Goal: Information Seeking & Learning: Learn about a topic

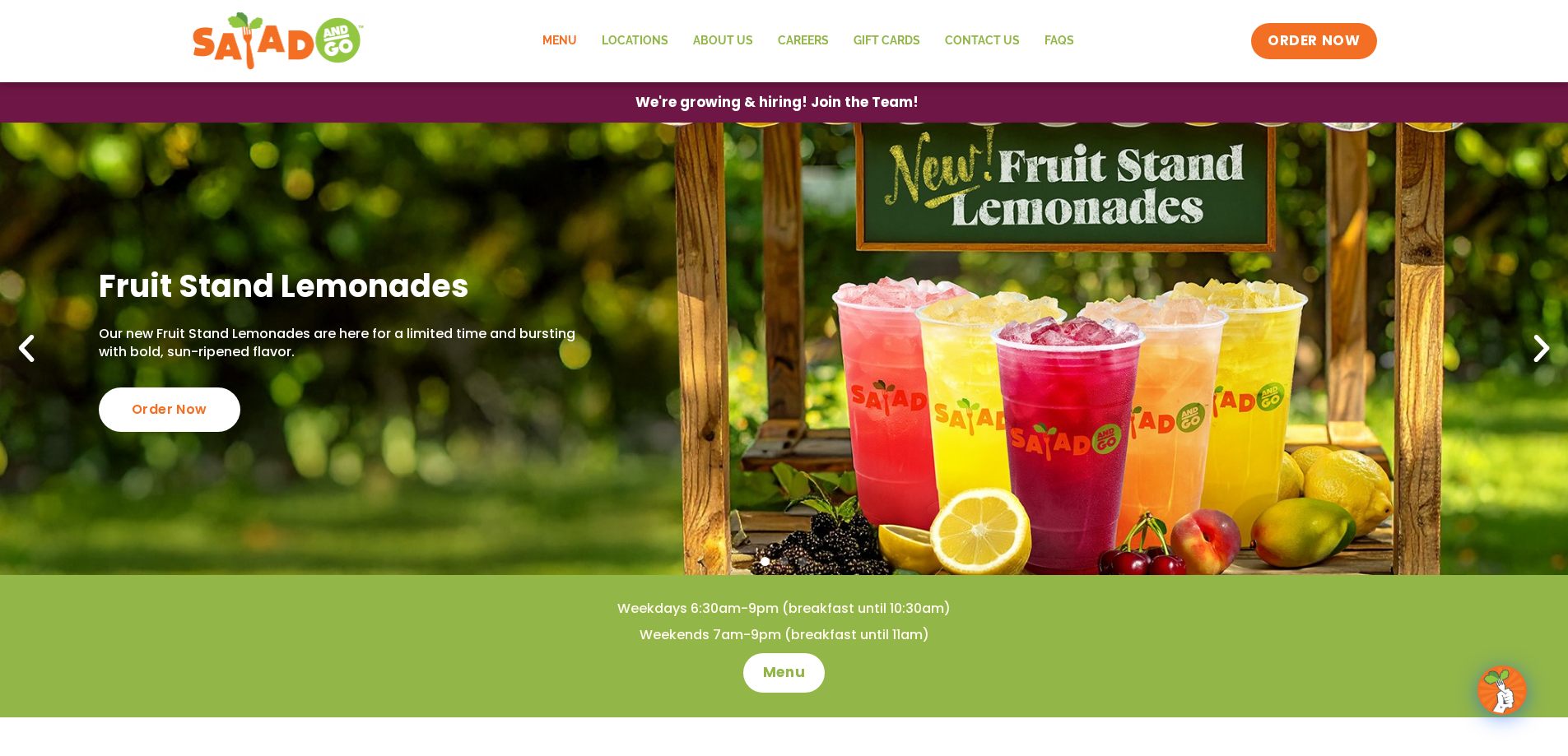
click at [577, 43] on link "Menu" at bounding box center [560, 41] width 60 height 38
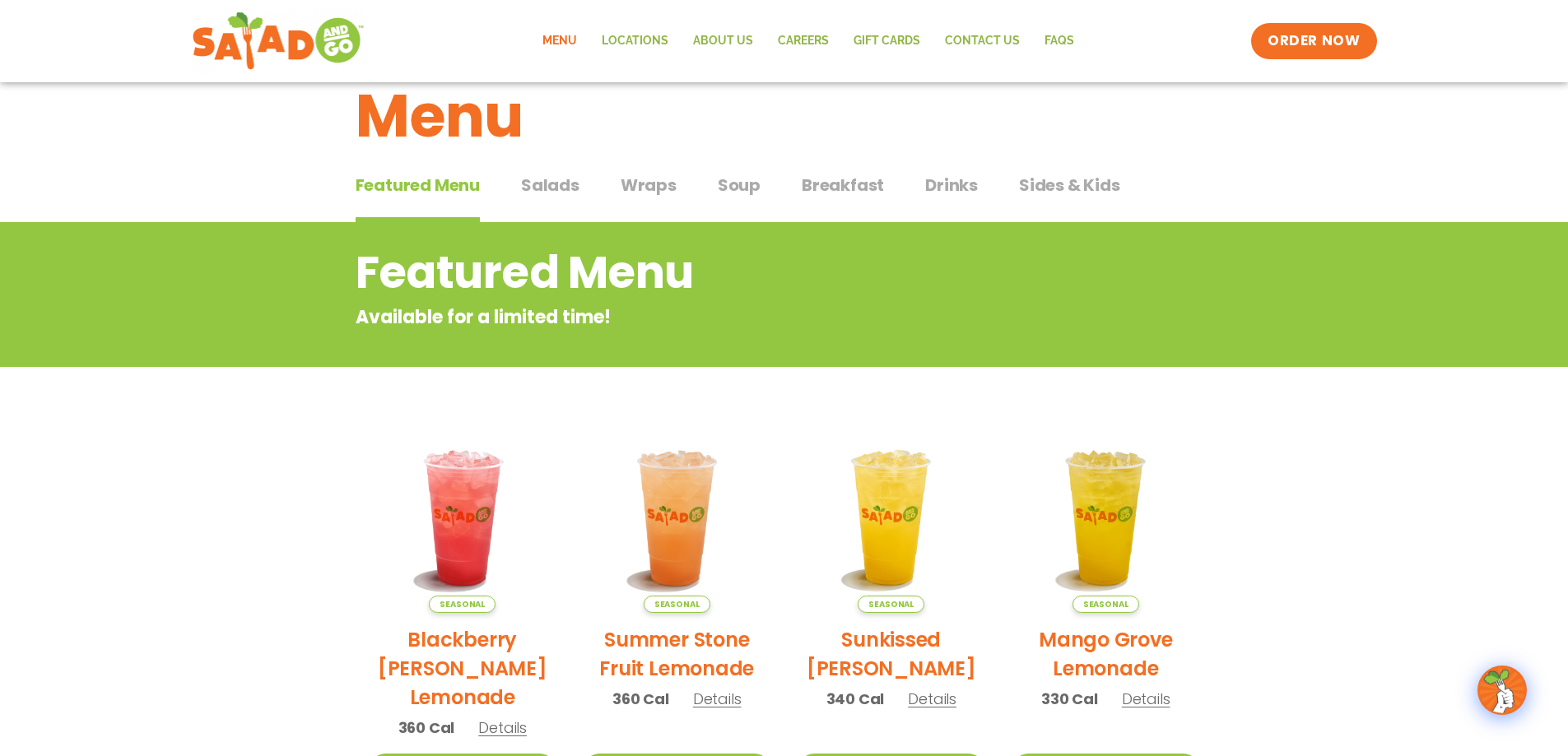
scroll to position [82, 0]
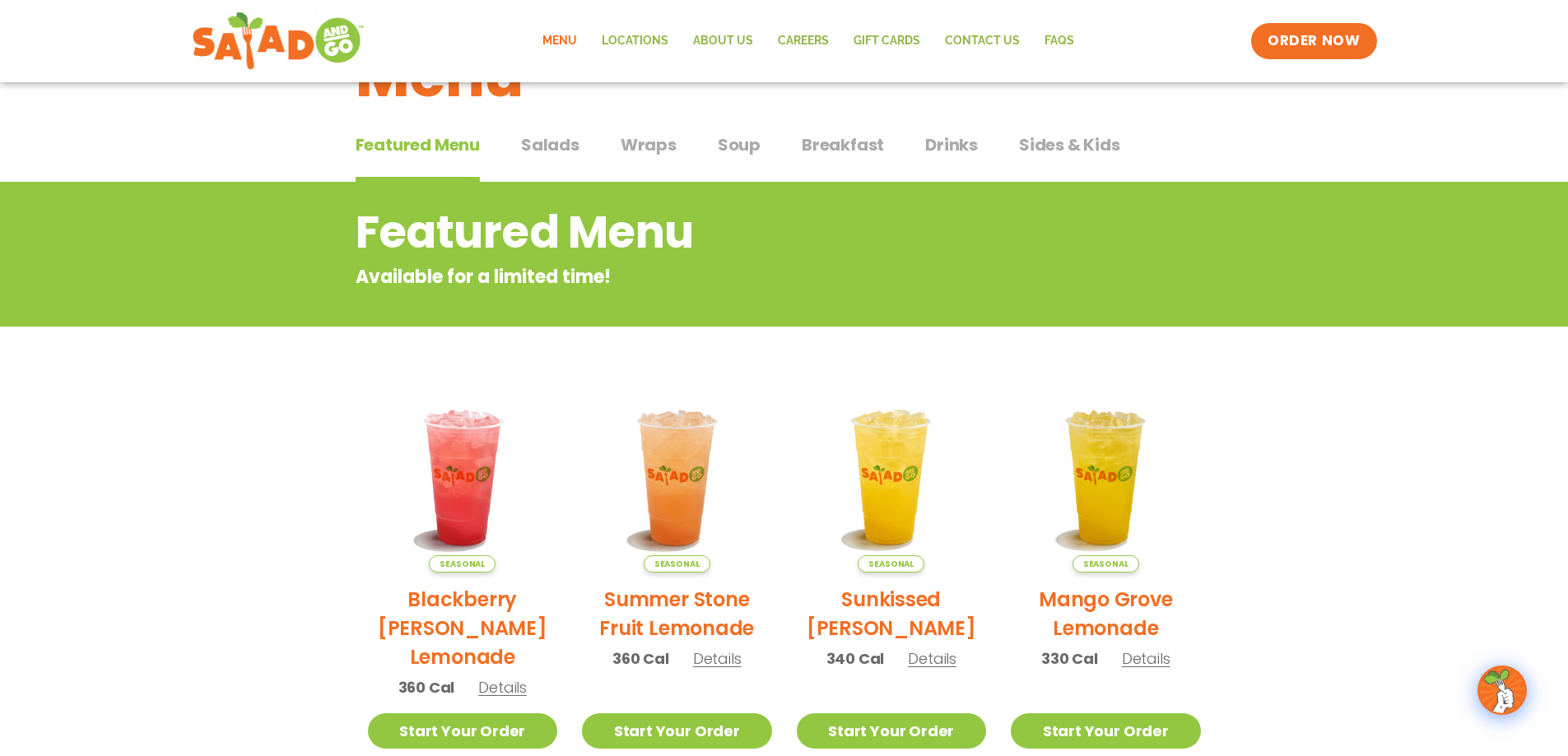
click at [547, 145] on span "Salads" at bounding box center [549, 144] width 59 height 25
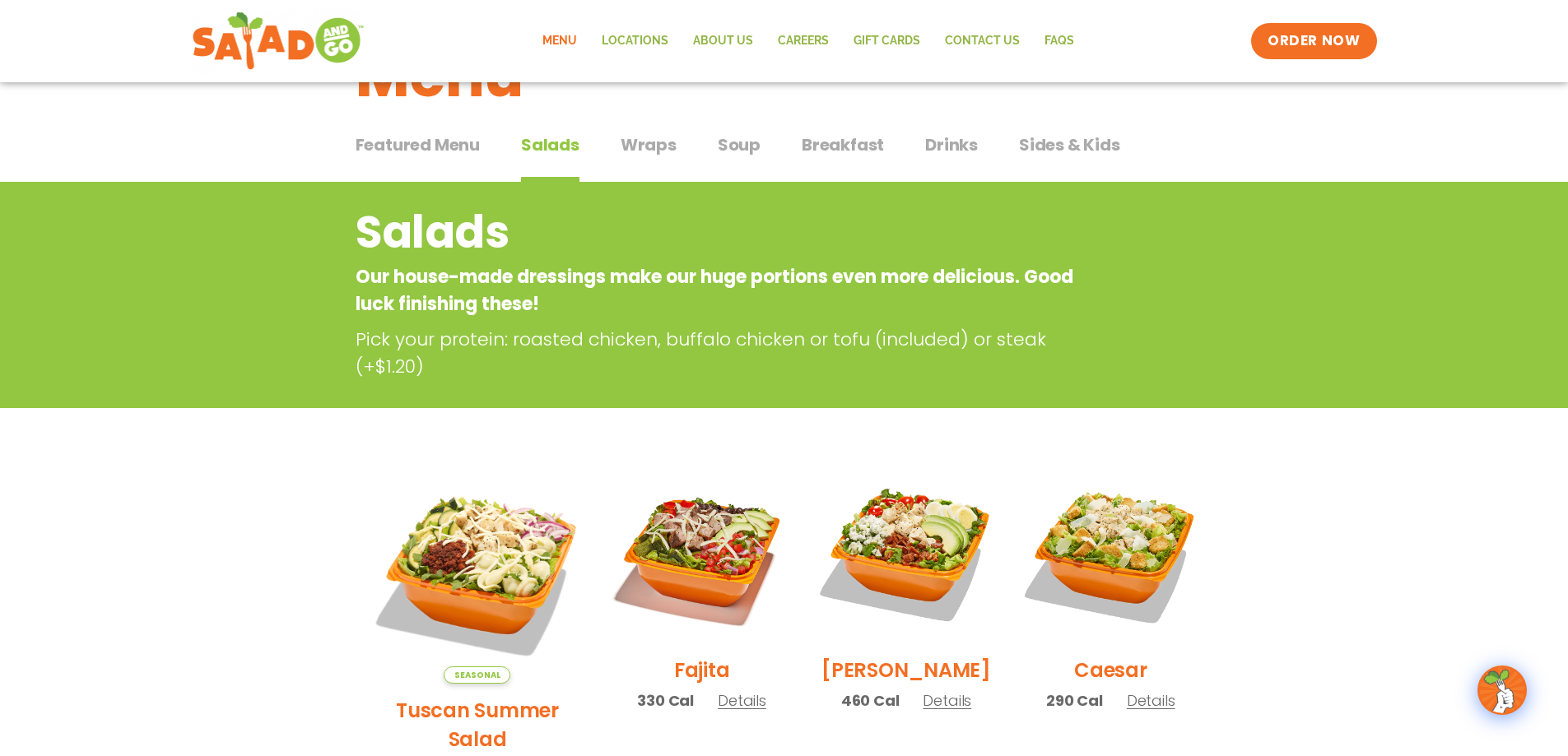
click at [840, 147] on span "Breakfast" at bounding box center [843, 144] width 82 height 25
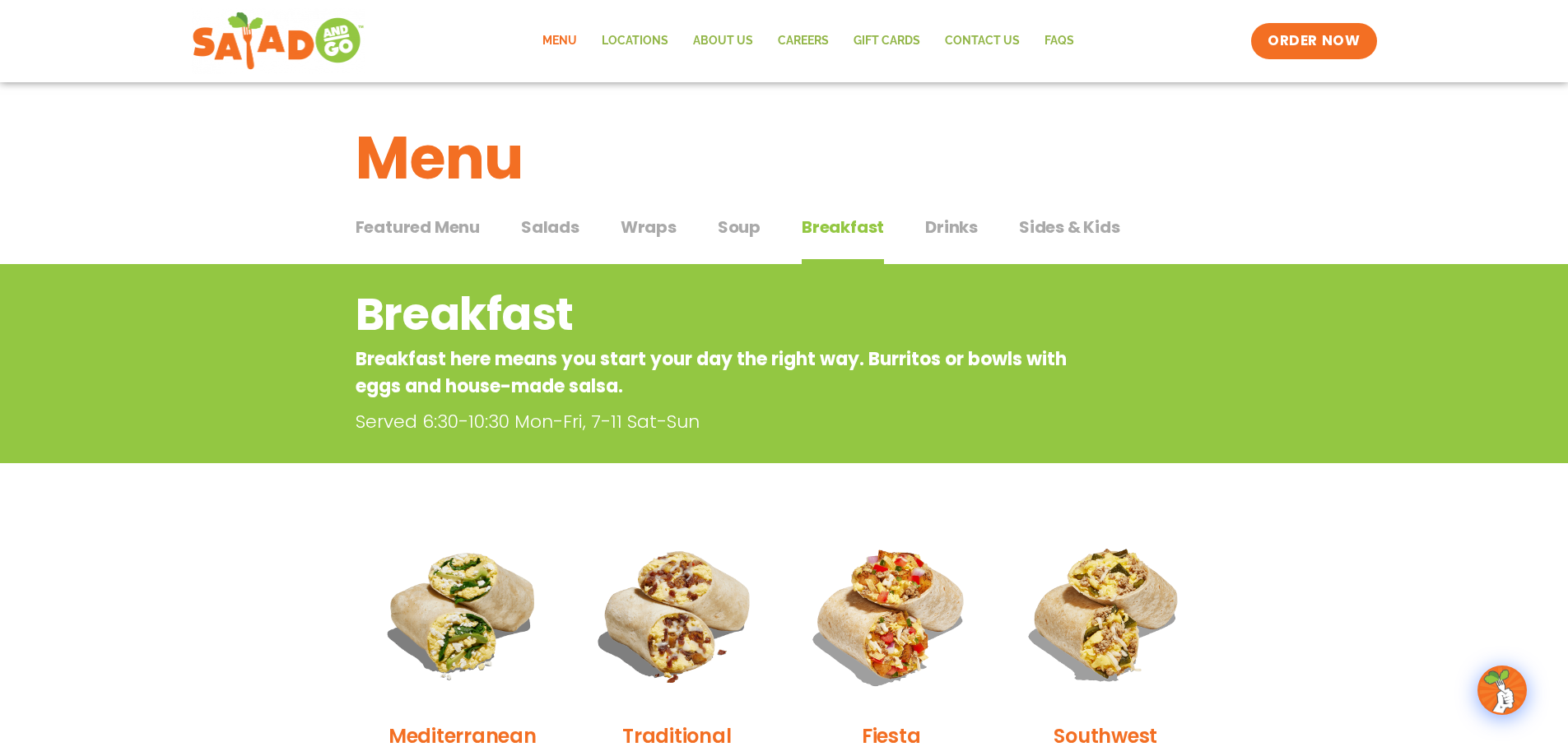
click at [430, 166] on h1 "Menu" at bounding box center [784, 157] width 858 height 88
click at [567, 39] on link "Menu" at bounding box center [560, 41] width 60 height 38
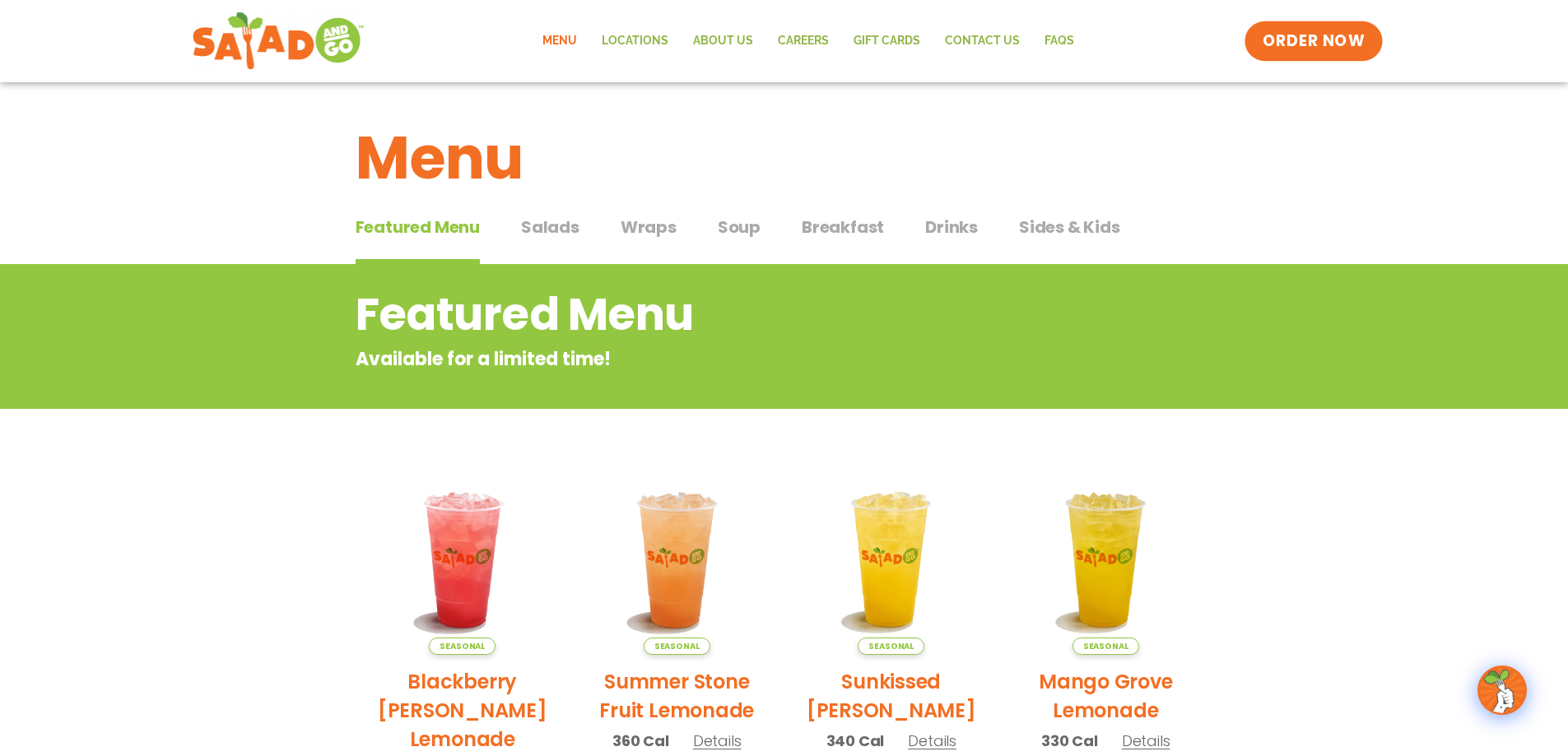
drag, startPoint x: 1301, startPoint y: 38, endPoint x: 1286, endPoint y: 40, distance: 15.1
click at [1301, 39] on span "ORDER NOW" at bounding box center [1314, 42] width 102 height 22
